Goal: Task Accomplishment & Management: Manage account settings

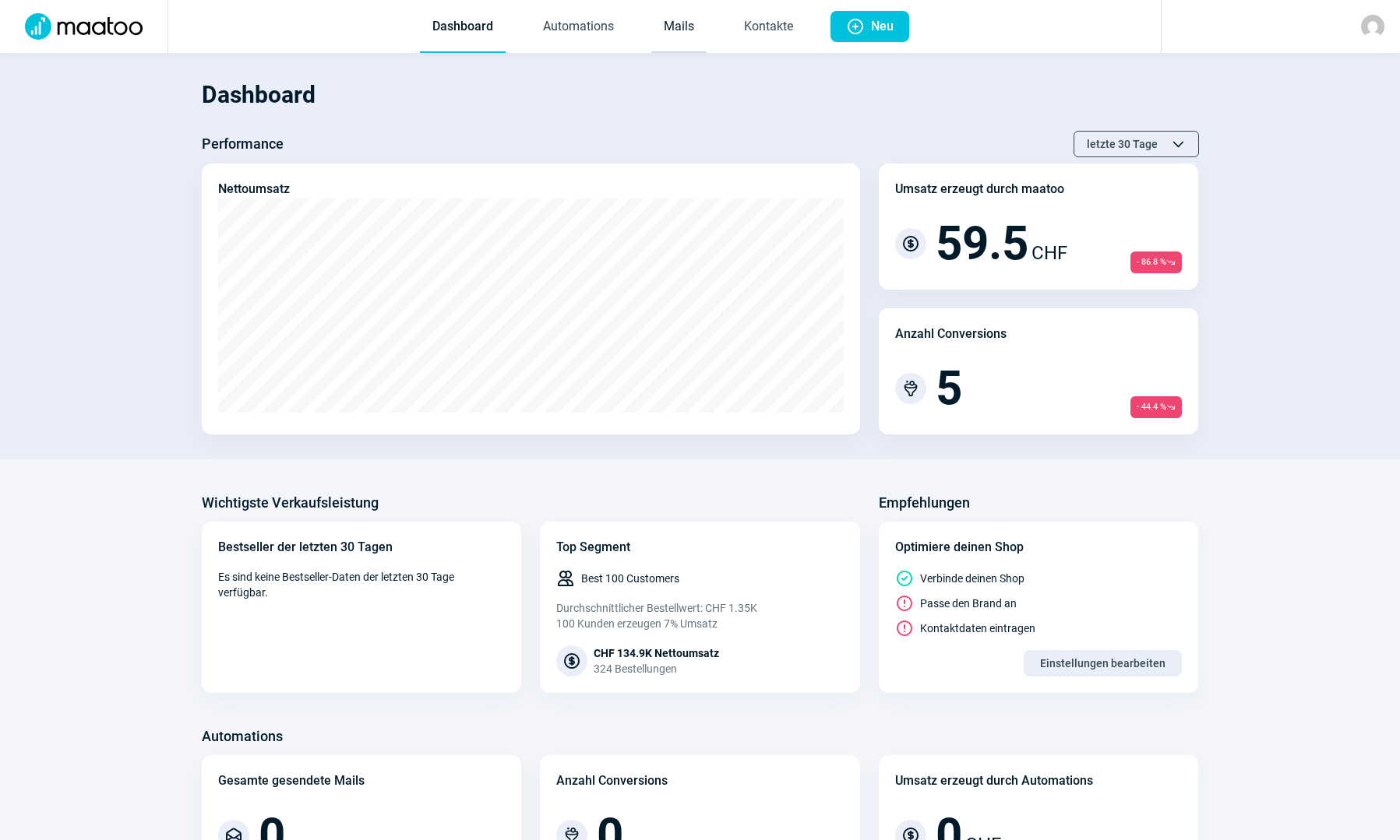
click at [676, 25] on link "Mails" at bounding box center [679, 27] width 55 height 51
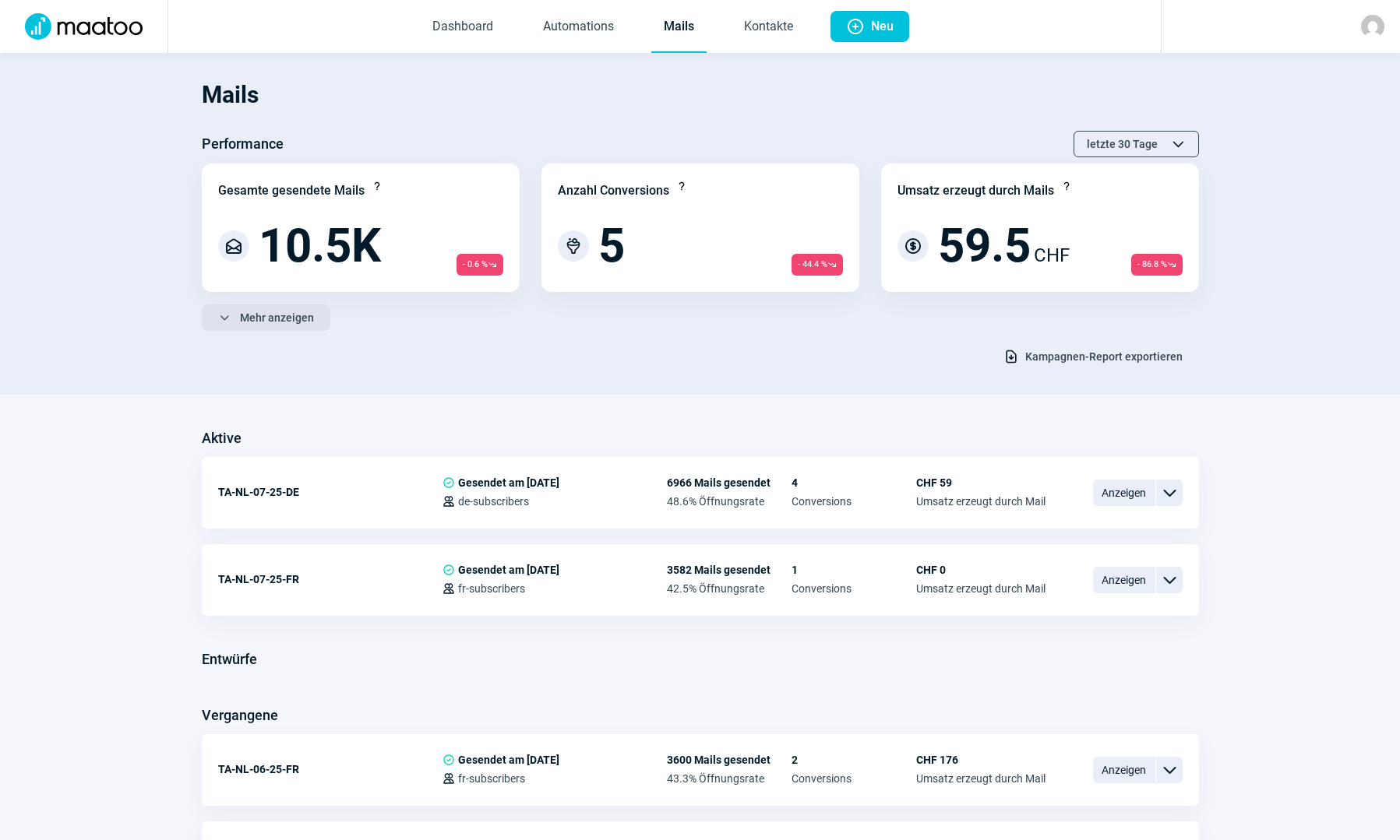
click at [276, 322] on span "Mehr anzeigen" at bounding box center [277, 317] width 74 height 25
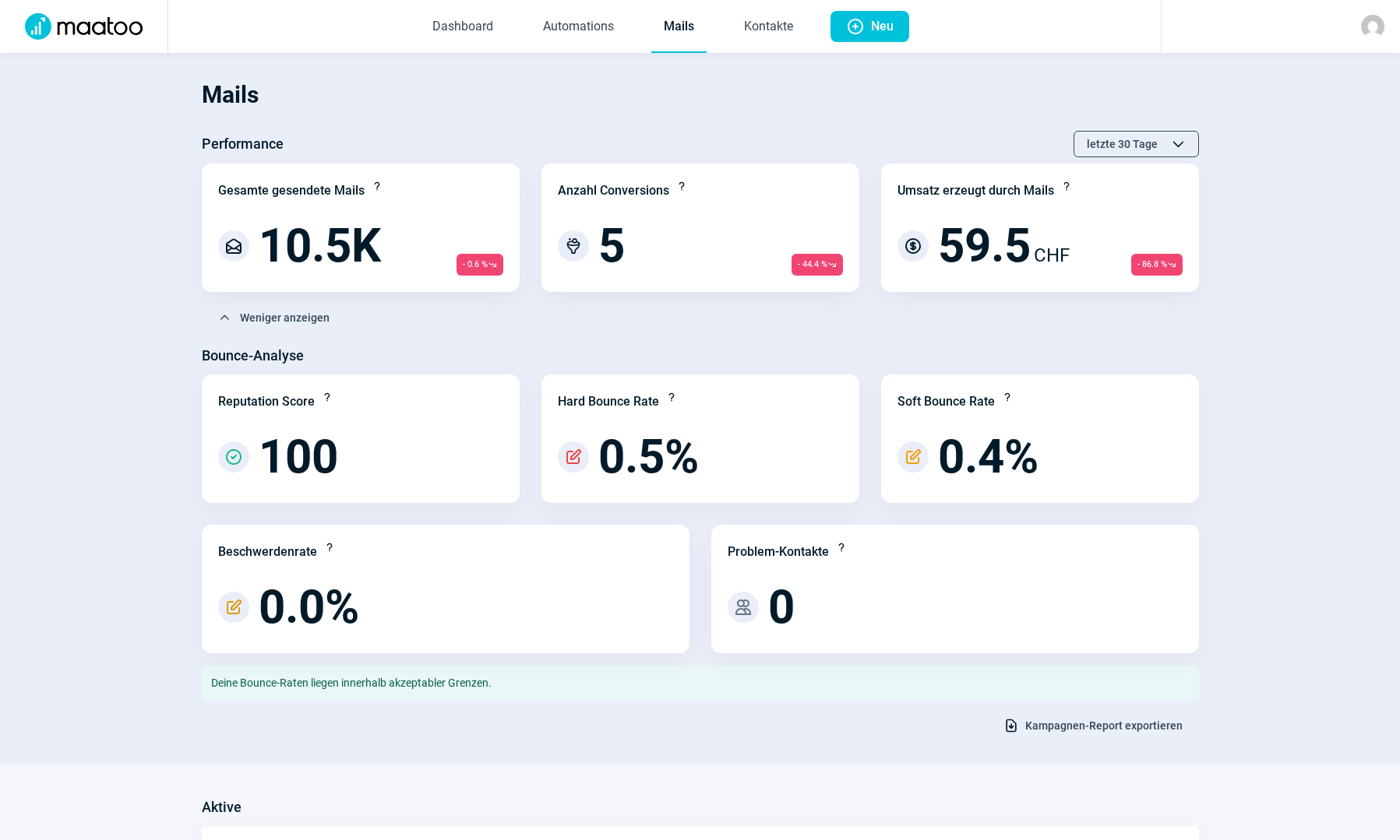
click at [1092, 729] on span "Kampagnen-Report exportieren" at bounding box center [1103, 726] width 157 height 25
click at [749, 27] on link "Kontakte" at bounding box center [769, 27] width 74 height 51
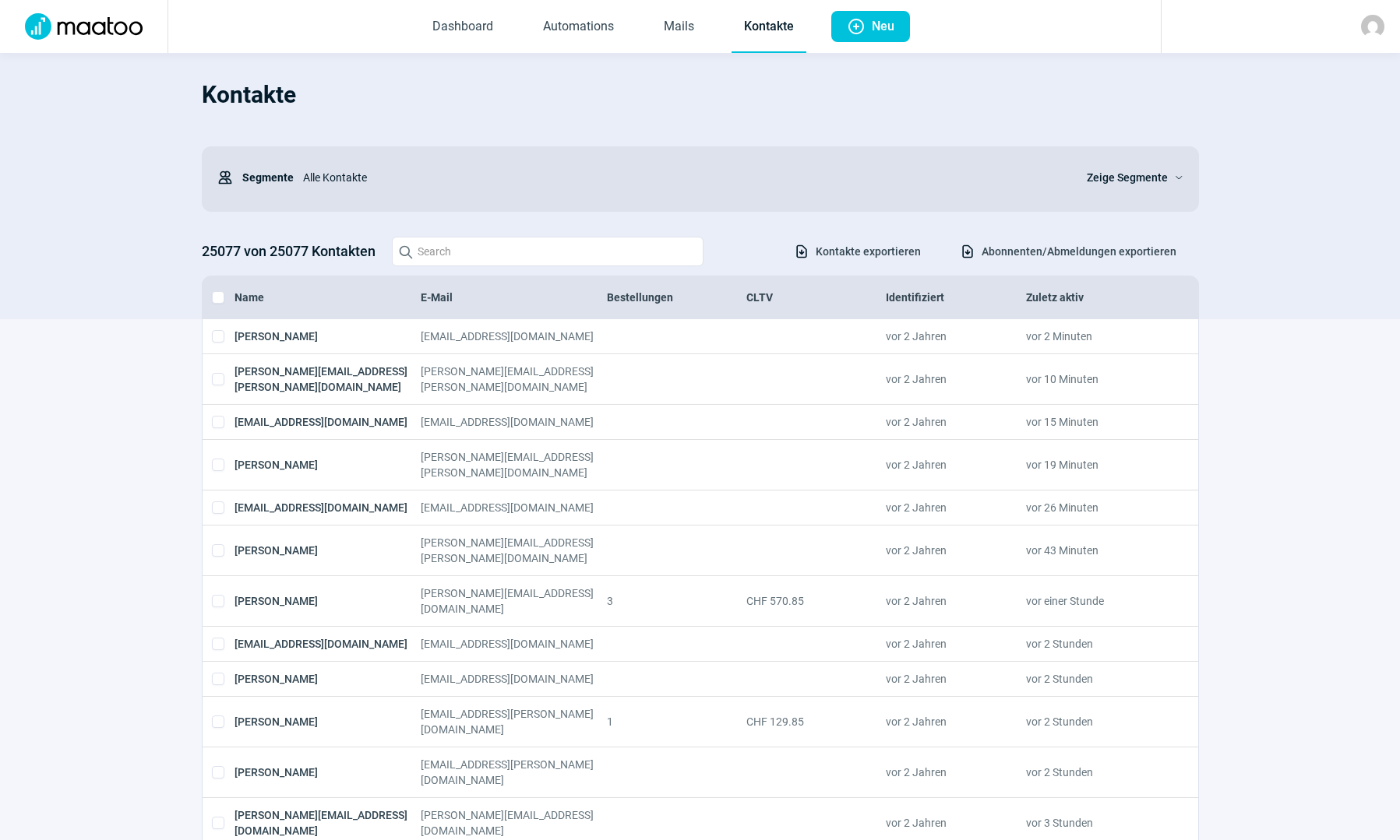
click at [1031, 256] on span "Abonnenten/Abmeldungen exportieren" at bounding box center [1078, 251] width 194 height 25
click at [1138, 173] on span "Zeige Segmente" at bounding box center [1127, 177] width 81 height 19
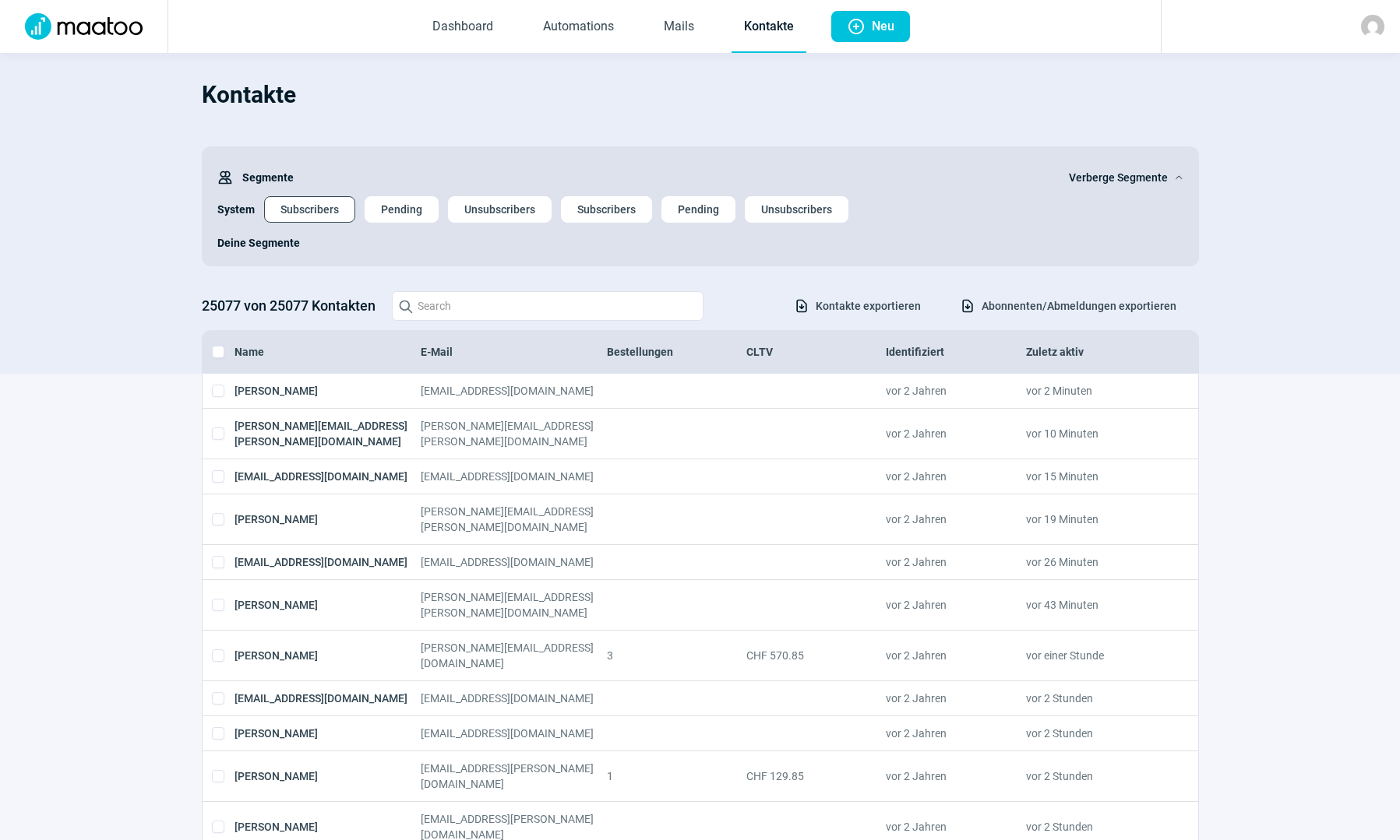
click at [324, 215] on span "Subscribers" at bounding box center [310, 209] width 59 height 25
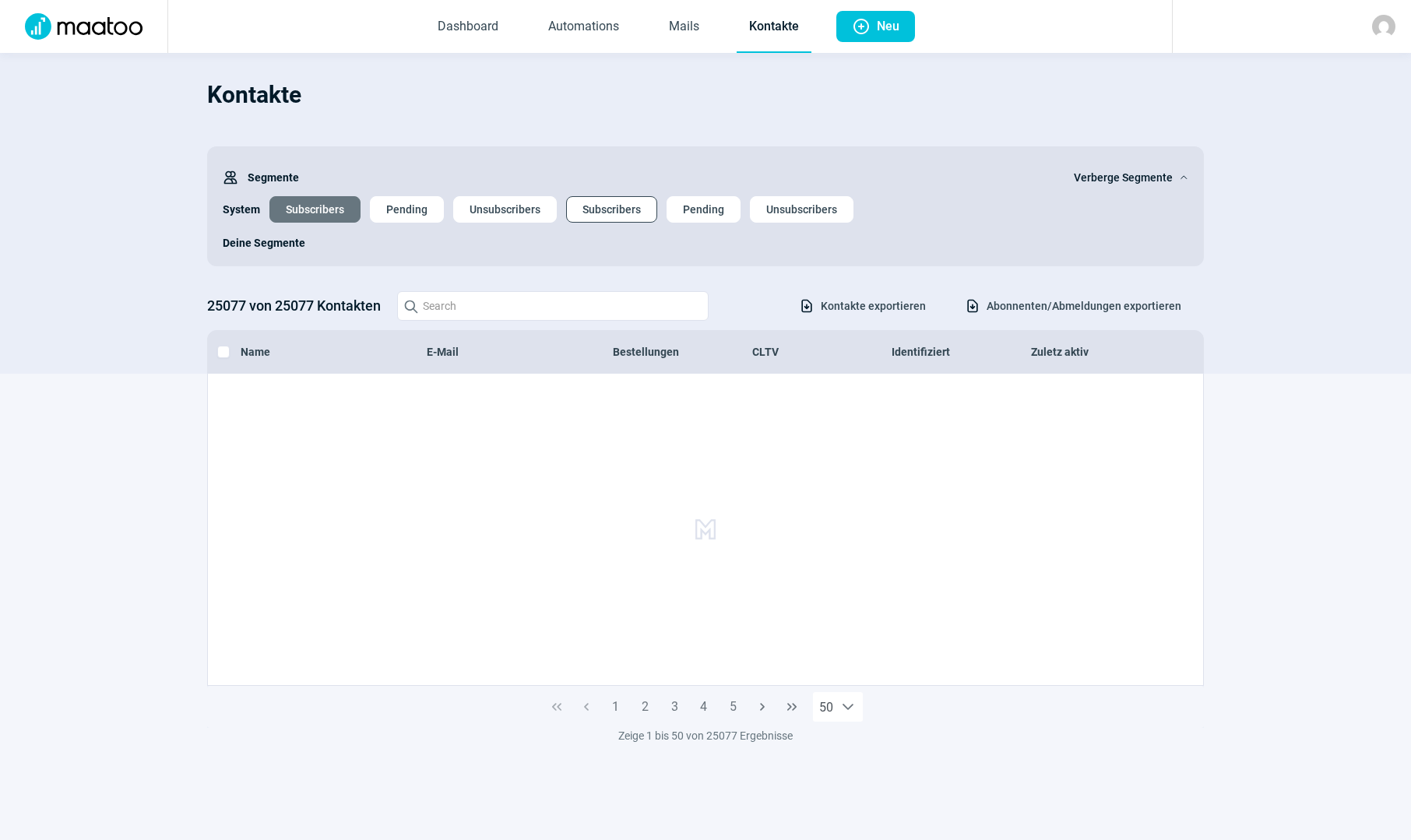
click at [597, 215] on span "Subscribers" at bounding box center [612, 209] width 59 height 25
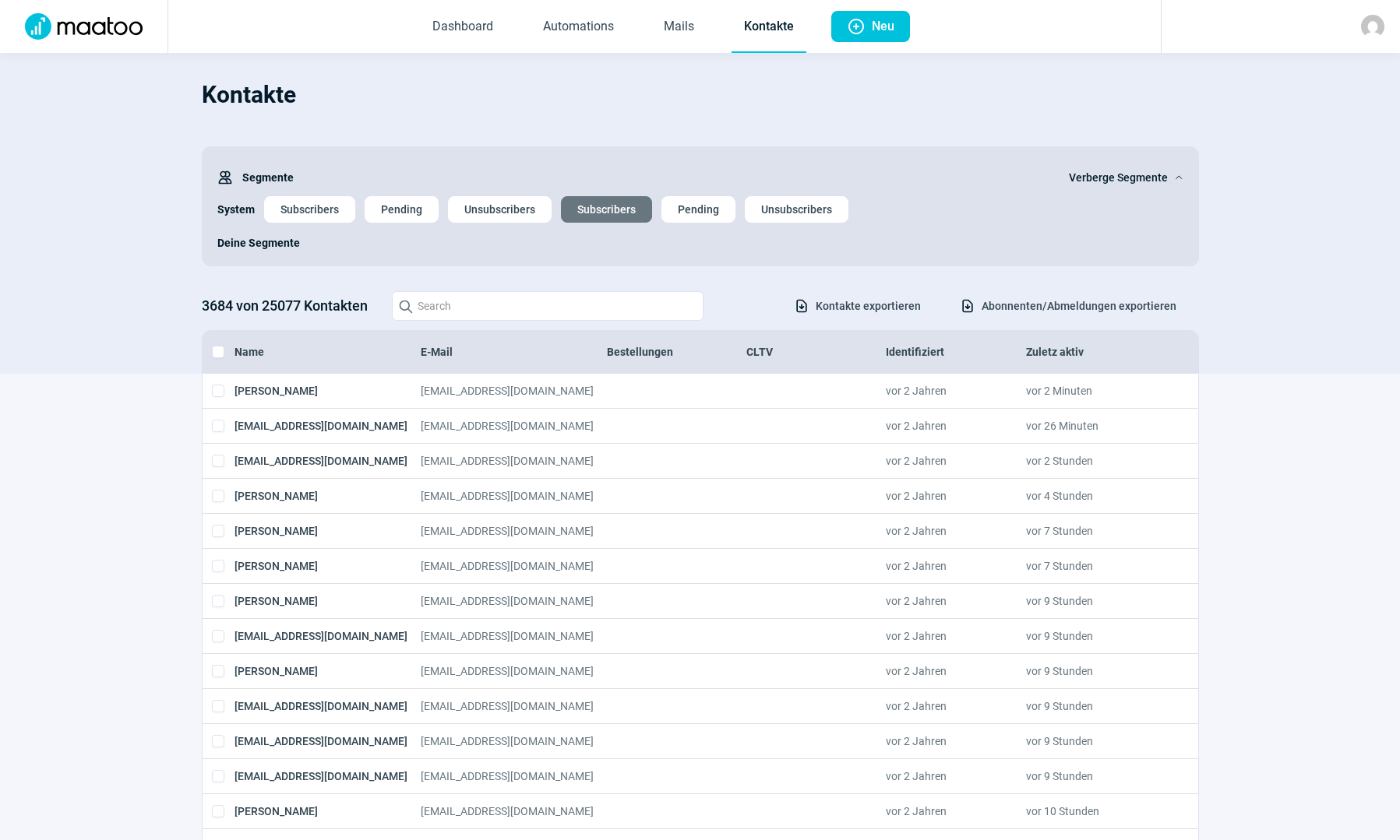
click at [313, 225] on div "Deine Segmente" at bounding box center [700, 237] width 966 height 28
click at [320, 217] on span "Subscribers" at bounding box center [310, 209] width 59 height 25
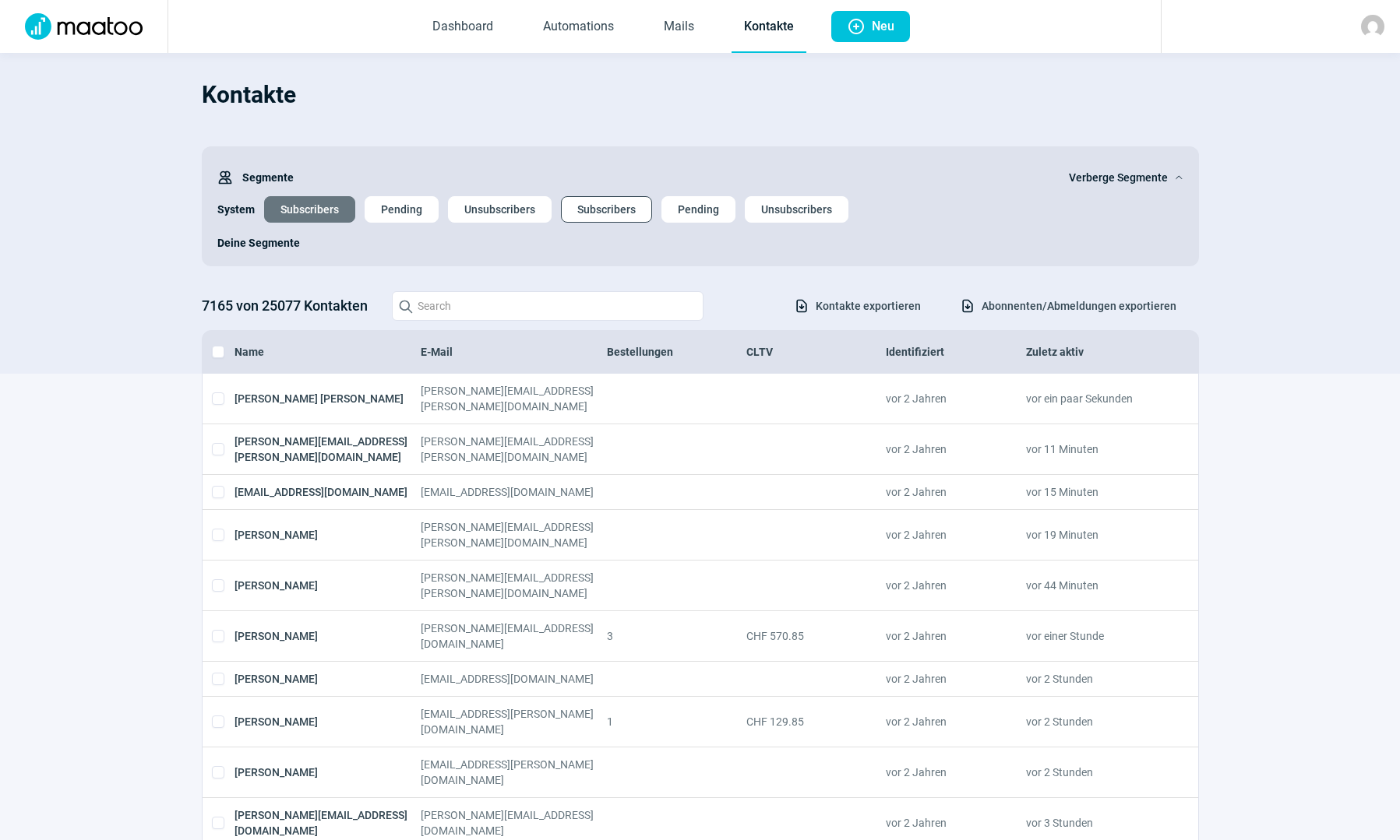
click at [566, 204] on button "Subscribers" at bounding box center [606, 209] width 91 height 26
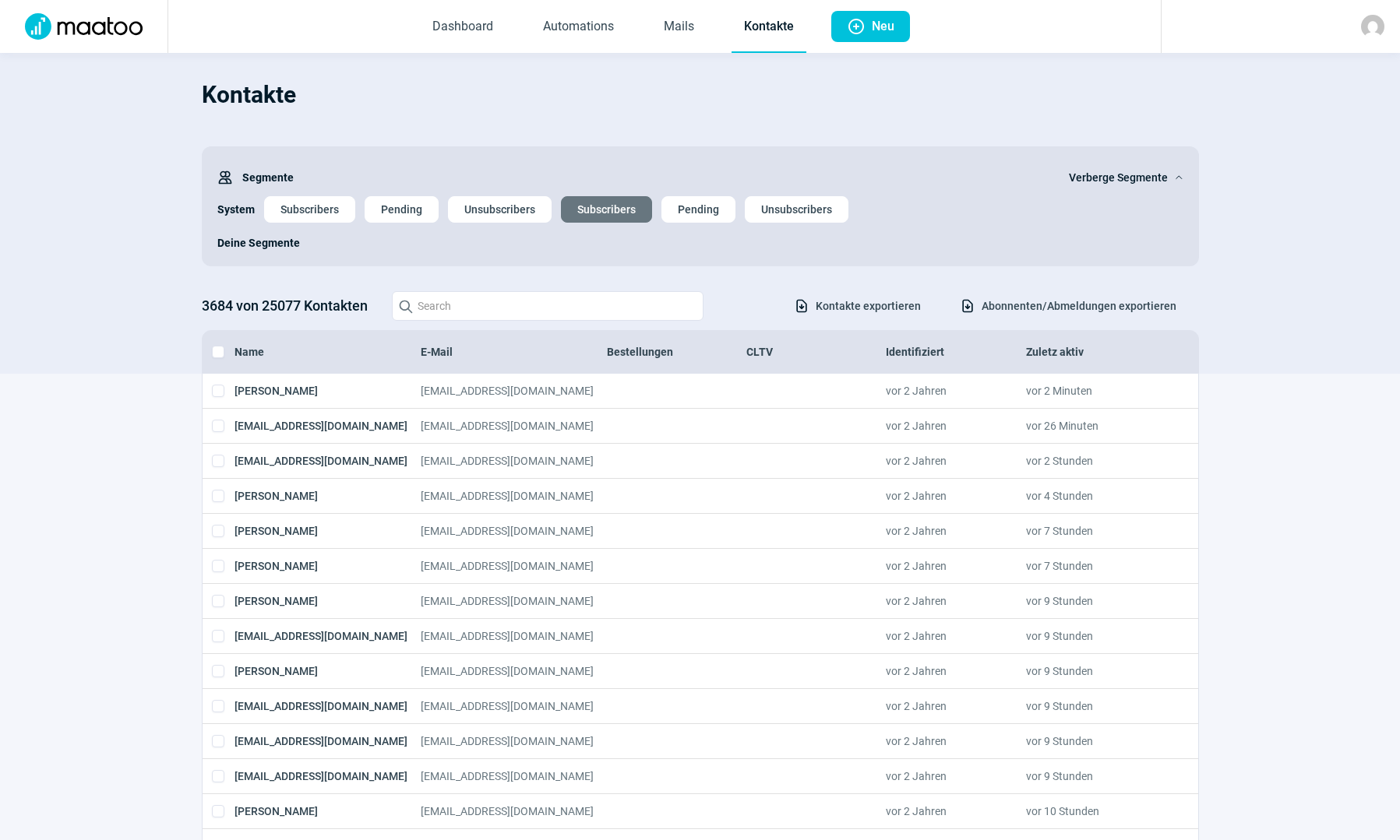
click at [1361, 21] on div at bounding box center [1372, 26] width 23 height 23
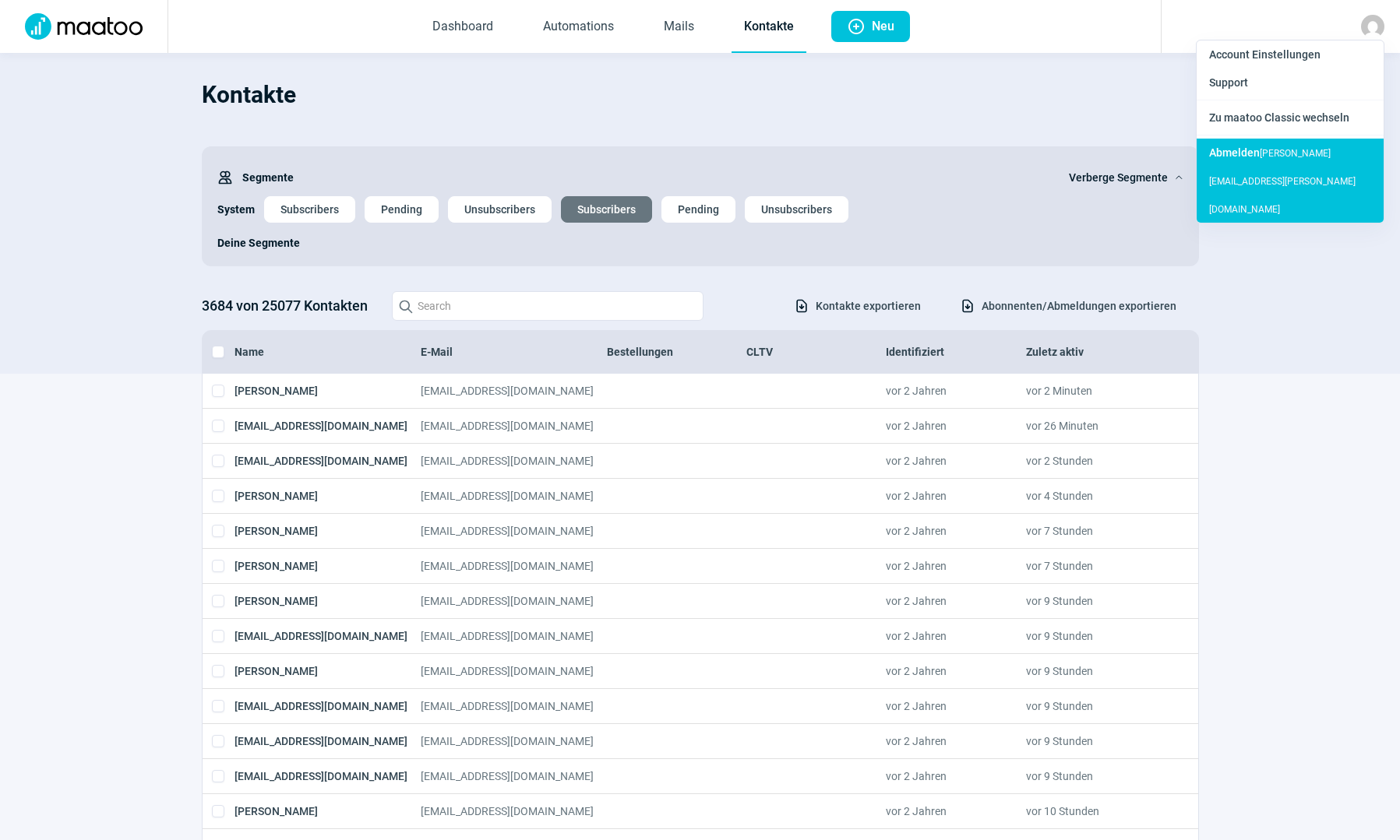
click at [1242, 158] on span "Abmelden" at bounding box center [1235, 152] width 50 height 12
